Goal: Task Accomplishment & Management: Manage account settings

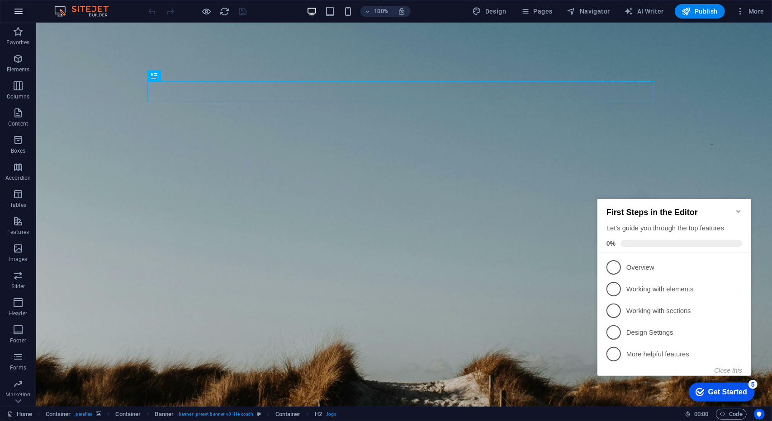
click at [21, 10] on icon "button" at bounding box center [18, 11] width 11 height 11
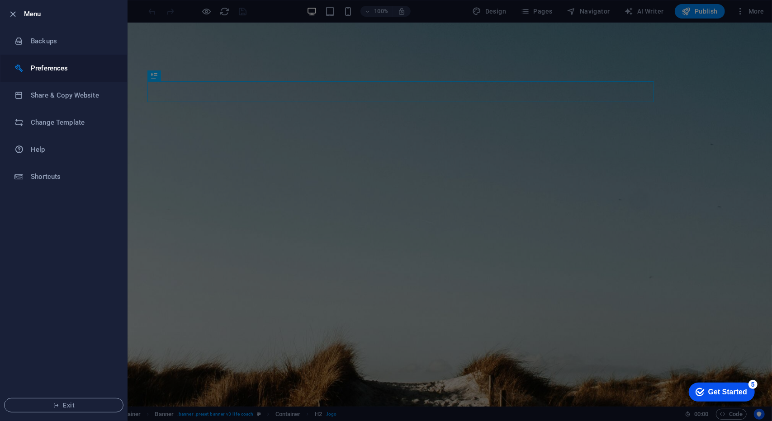
click at [50, 67] on h6 "Preferences" at bounding box center [73, 68] width 84 height 11
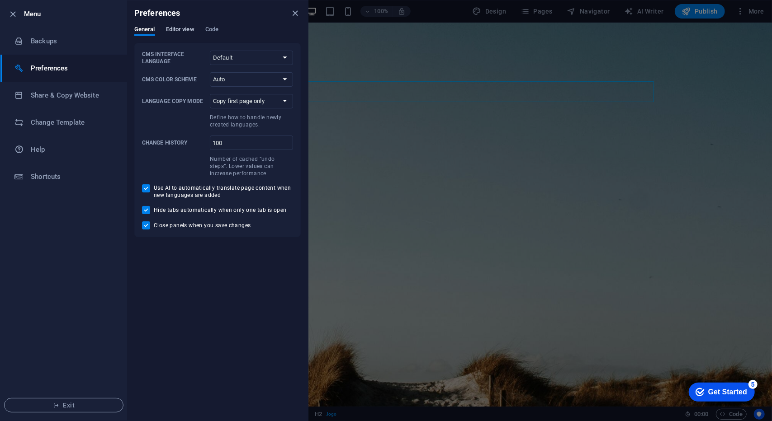
click at [182, 32] on span "Editor view" at bounding box center [180, 30] width 28 height 13
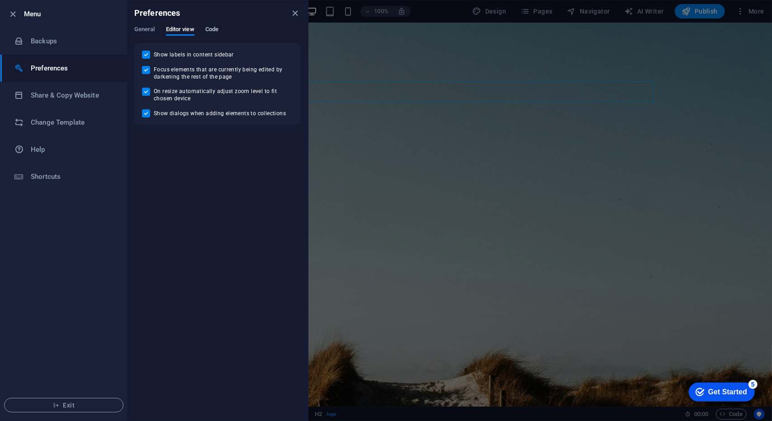
click at [212, 31] on span "Code" at bounding box center [211, 30] width 13 height 13
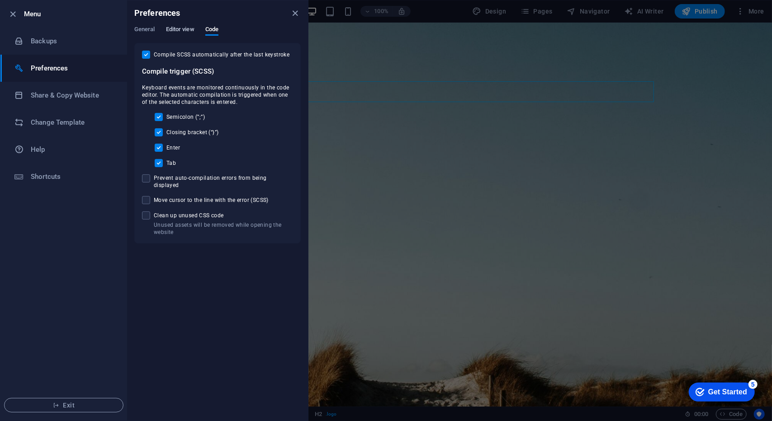
click at [179, 31] on span "Editor view" at bounding box center [180, 30] width 28 height 13
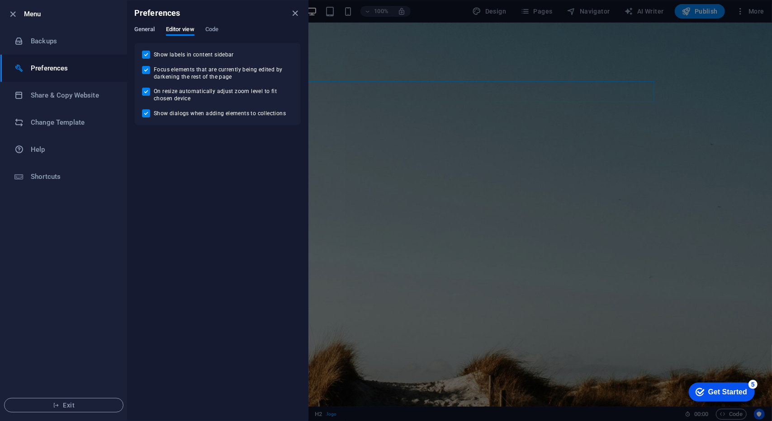
click at [141, 30] on span "General" at bounding box center [144, 30] width 21 height 13
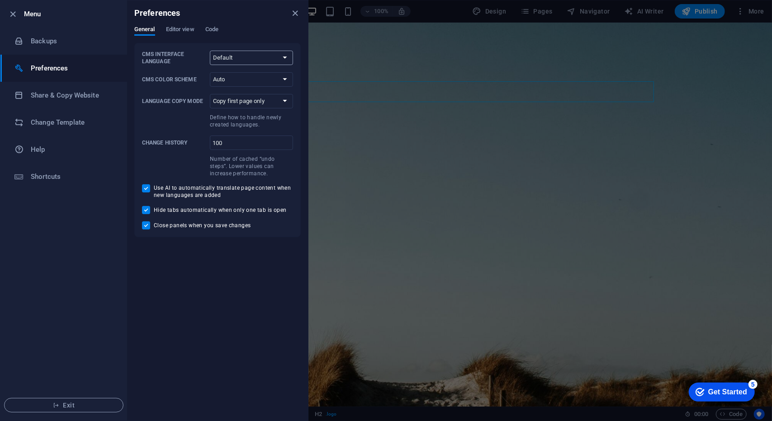
click at [235, 60] on select "Default Deutsch English Español Français Magyar Italiano Nederlands Polski Port…" at bounding box center [251, 58] width 83 height 14
select select "nl"
click at [210, 51] on select "Default Deutsch English Español Français Magyar Italiano Nederlands Polski Port…" at bounding box center [251, 58] width 83 height 14
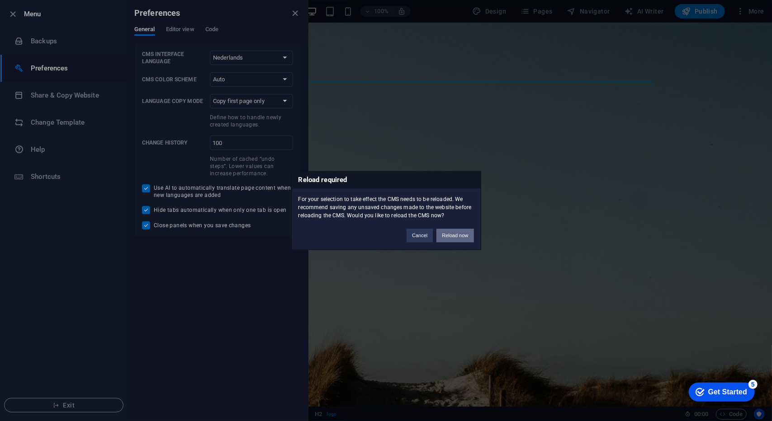
click at [458, 236] on button "Reload now" at bounding box center [454, 236] width 37 height 14
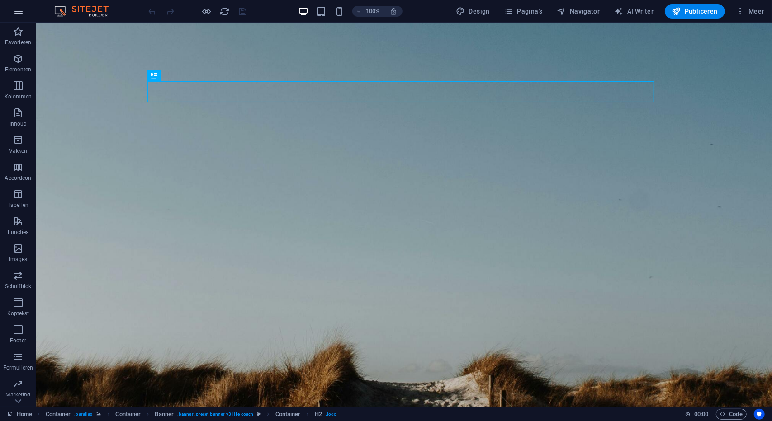
click at [19, 9] on icon "button" at bounding box center [18, 11] width 11 height 11
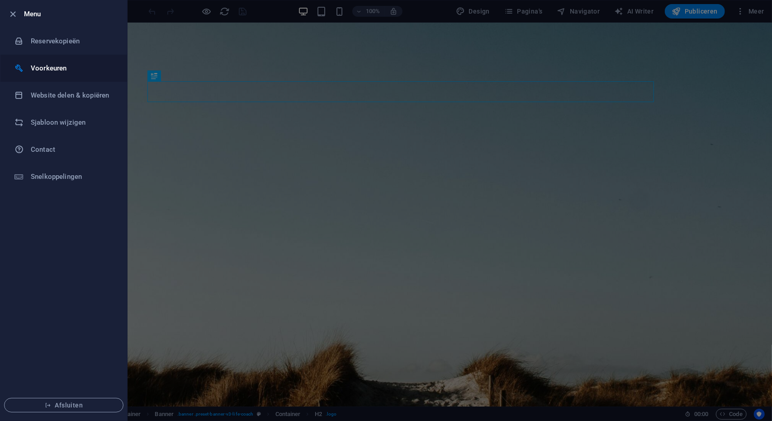
click at [58, 68] on h6 "Voorkeuren" at bounding box center [73, 68] width 84 height 11
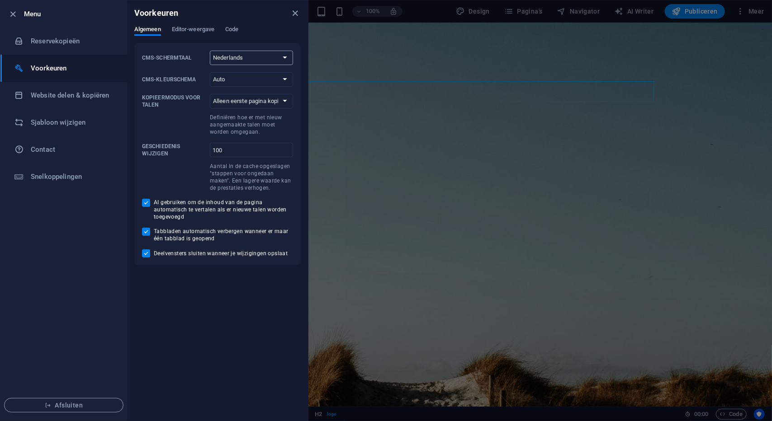
click at [250, 58] on select "Standaard Deutsch English Español Français Magyar Italiano Nederlands Polski Po…" at bounding box center [251, 58] width 83 height 14
select select "Standaard"
click at [210, 51] on select "Standaard Deutsch English Español Français Magyar Italiano Nederlands Polski Po…" at bounding box center [251, 58] width 83 height 14
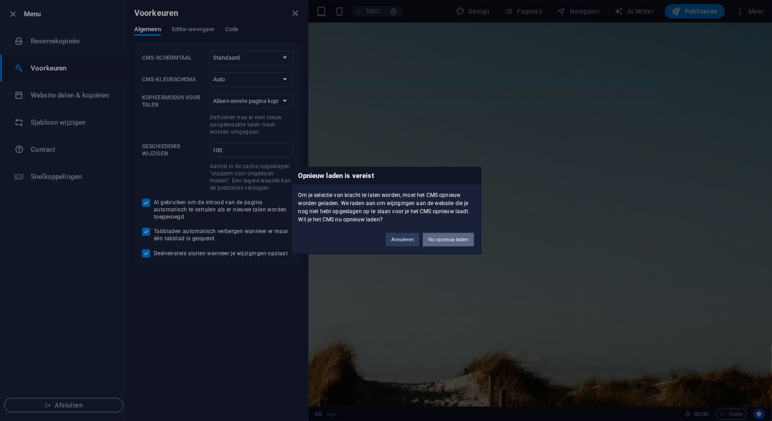
click at [443, 240] on button "Nu opnieuw laden" at bounding box center [448, 240] width 51 height 14
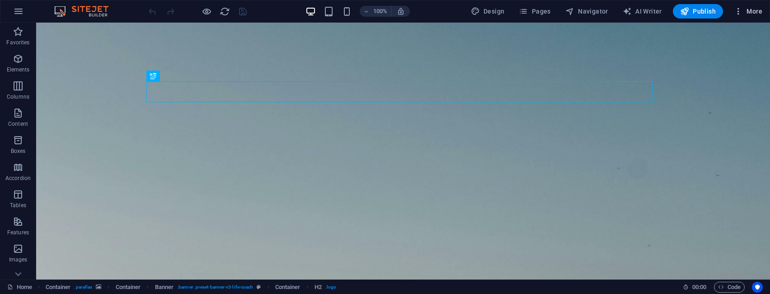
click at [749, 12] on span "More" at bounding box center [748, 11] width 28 height 9
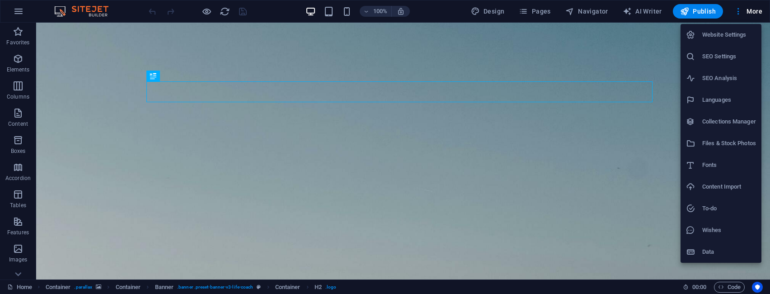
click at [719, 53] on h6 "SEO Settings" at bounding box center [729, 56] width 54 height 11
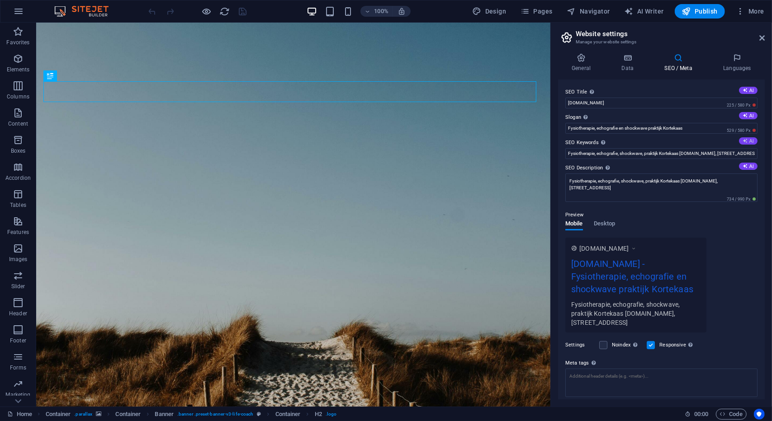
click at [749, 142] on button "AI" at bounding box center [748, 140] width 19 height 7
type input "fysiotherapie, echografie, shockwave therapie, manuele therapie, sportfysiother…"
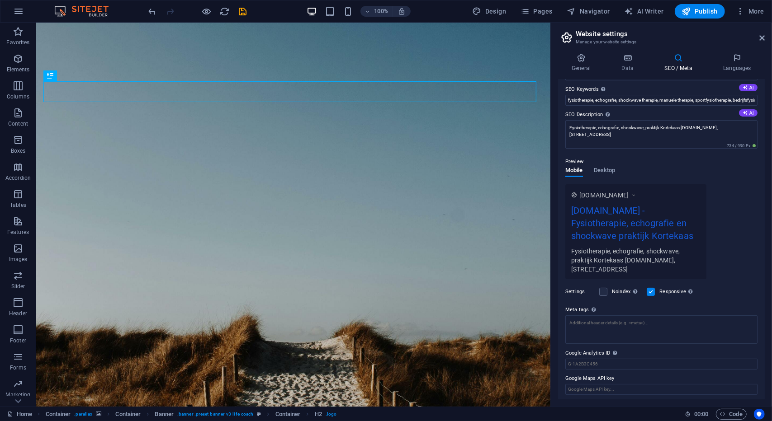
scroll to position [55, 0]
click at [625, 98] on input "fysiotherapie, echografie, shockwave therapie, manuele therapie, sportfysiother…" at bounding box center [661, 99] width 192 height 11
click at [626, 321] on textarea "Meta tags Enter HTML code here that will be placed inside the tags of your webs…" at bounding box center [661, 328] width 192 height 28
paste textarea "fysiotherapie, echografie, shockwave therapie, manuele therapie, sportfysiother…"
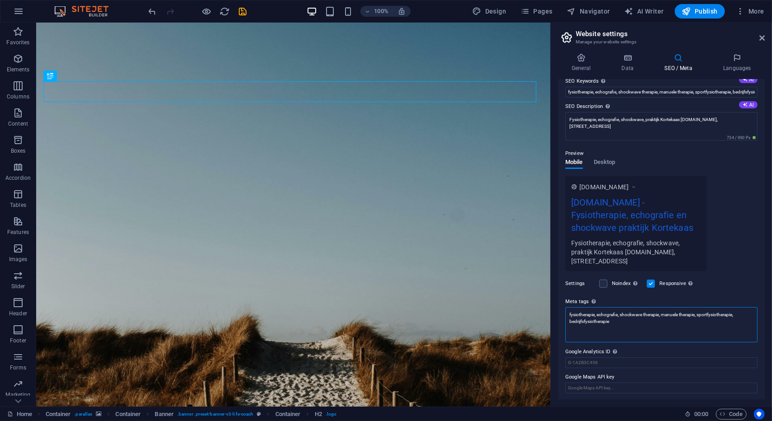
type textarea "fysiotherapie, echografie, shockwave therapie, manuele therapie, sportfysiother…"
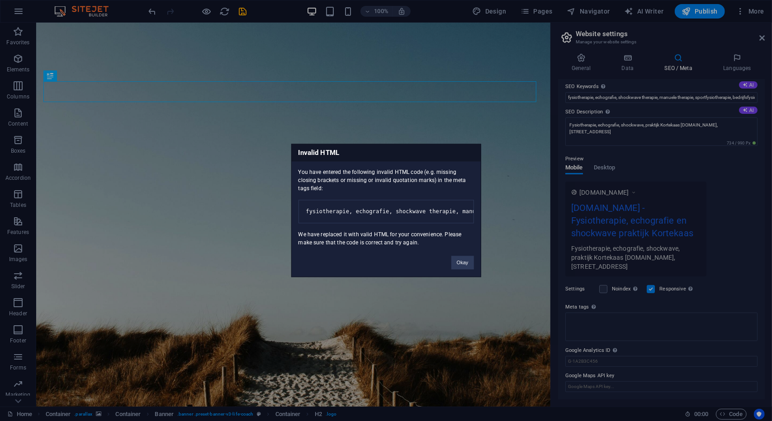
scroll to position [55, 0]
click at [732, 249] on body "Fysiotherapie Kortekaas Home Favorites Elements Columns Content Boxes Accordion…" at bounding box center [386, 210] width 772 height 421
click at [464, 268] on button "Okay" at bounding box center [462, 263] width 23 height 14
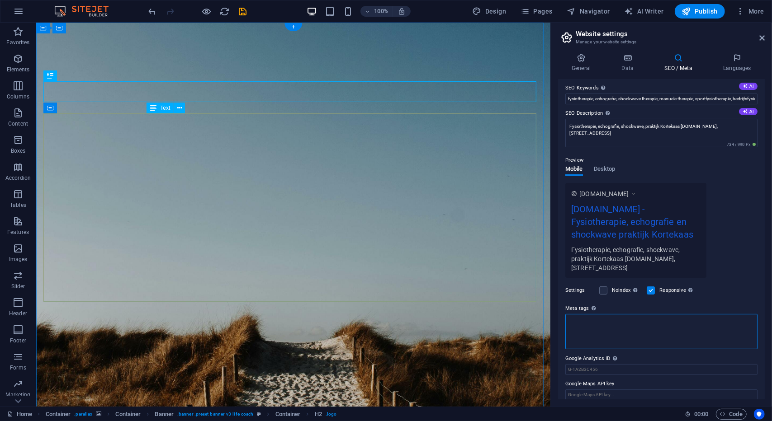
scroll to position [61, 0]
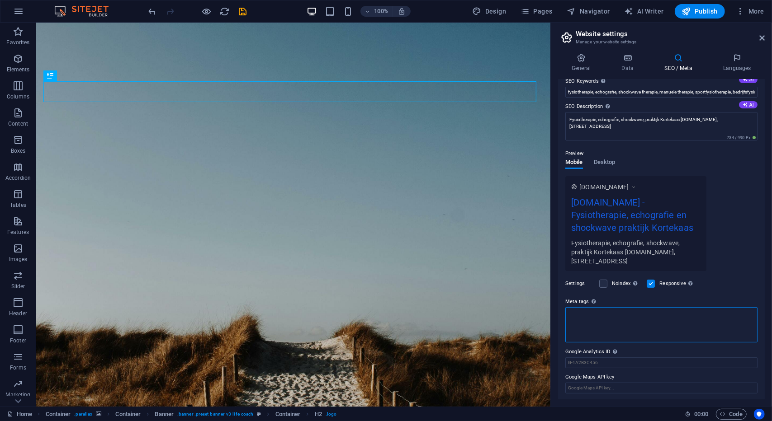
click at [617, 324] on textarea "Meta tags Enter HTML code here that will be placed inside the tags of your webs…" at bounding box center [661, 324] width 192 height 35
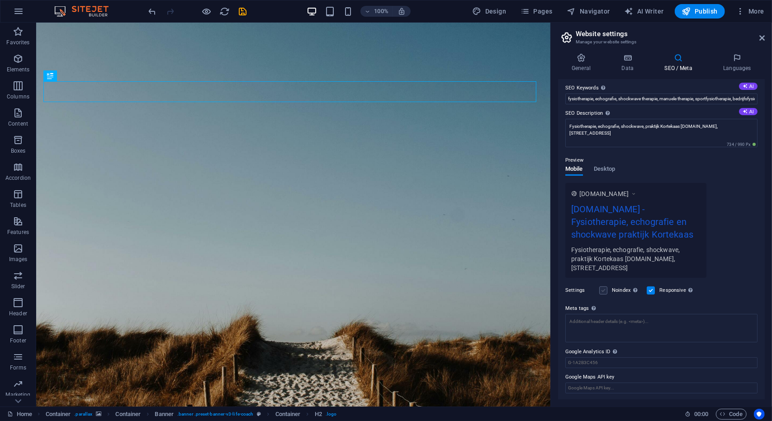
click at [602, 285] on div "Noindex Instruct search engines to exclude this website from search results." at bounding box center [619, 290] width 40 height 11
click at [602, 291] on label at bounding box center [603, 291] width 8 height 8
click at [0, 0] on input "Noindex Instruct search engines to exclude this website from search results." at bounding box center [0, 0] width 0 height 0
click at [602, 291] on label at bounding box center [603, 291] width 8 height 8
click at [0, 0] on input "Noindex Instruct search engines to exclude this website from search results." at bounding box center [0, 0] width 0 height 0
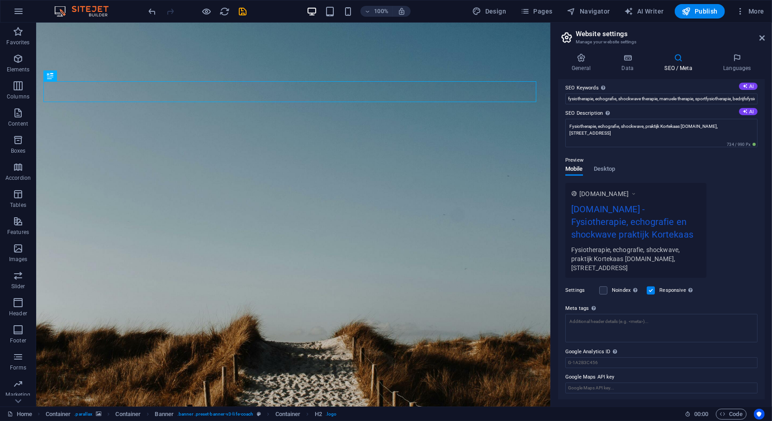
click at [728, 215] on div "www.example.com fysiotherapiekortekaas.nl - Fysiotherapie, echografie en shockw…" at bounding box center [661, 230] width 192 height 95
click at [604, 170] on span "Desktop" at bounding box center [605, 170] width 22 height 13
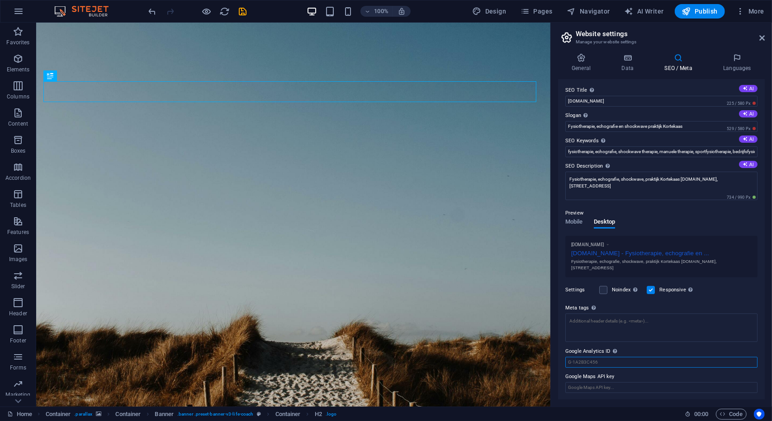
click at [587, 359] on input "Google Analytics ID Please only add the Google Analytics ID. We automatically i…" at bounding box center [661, 362] width 192 height 11
click at [633, 348] on label "Google Analytics ID Please only add the Google Analytics ID. We automatically i…" at bounding box center [661, 351] width 192 height 11
click at [633, 357] on input "Google Analytics ID Please only add the Google Analytics ID. We automatically i…" at bounding box center [661, 362] width 192 height 11
